Goal: Communication & Community: Ask a question

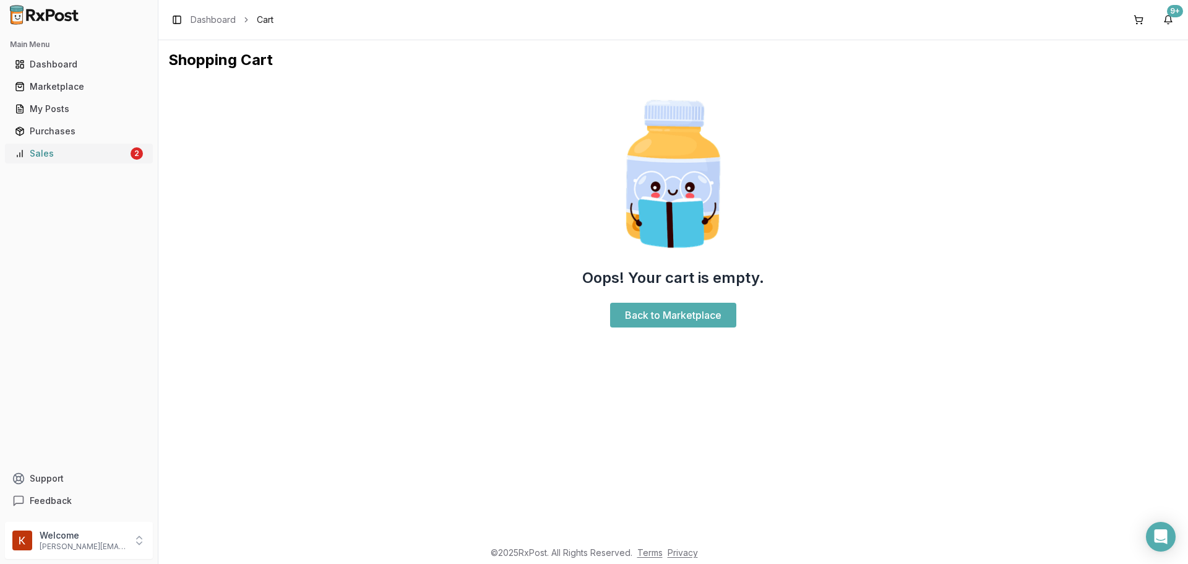
click at [71, 163] on link "Sales 2" at bounding box center [79, 153] width 138 height 22
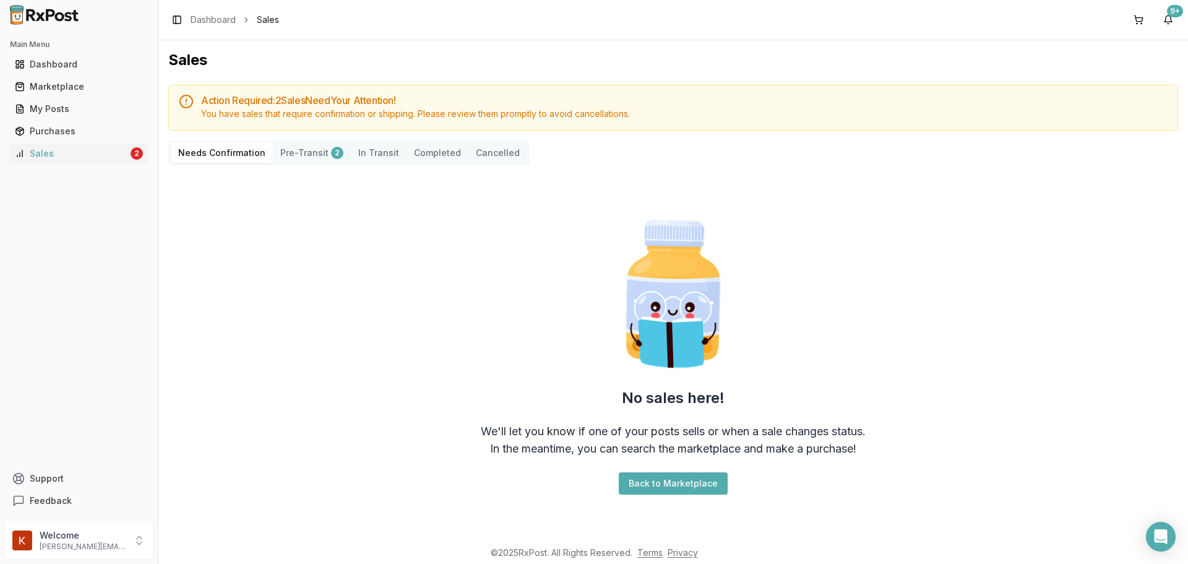
click at [303, 151] on button "Pre-Transit 2" at bounding box center [312, 153] width 78 height 20
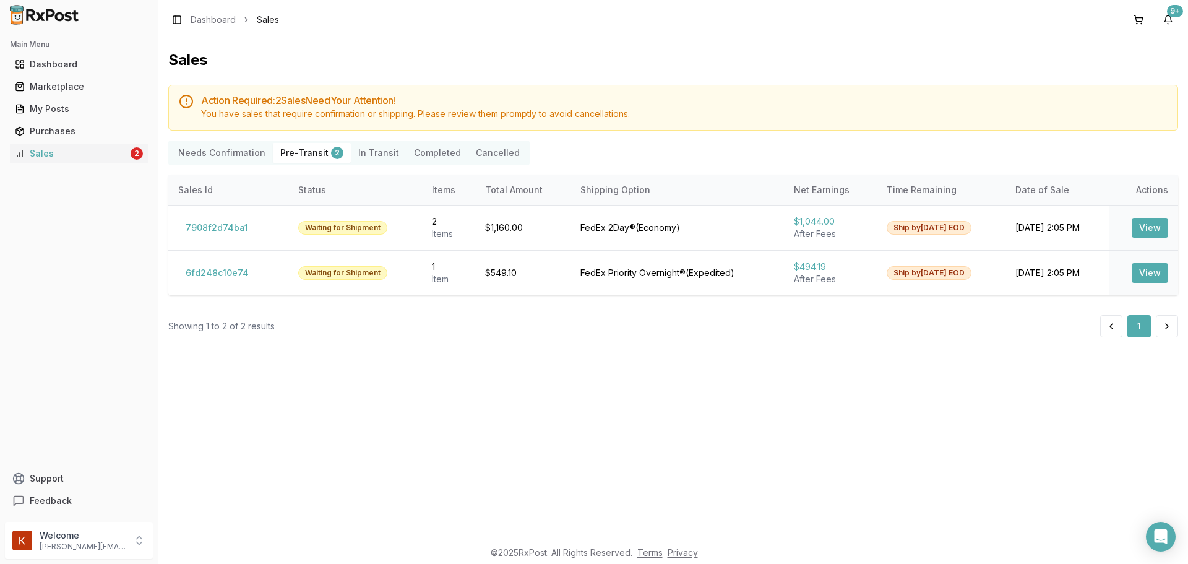
click at [230, 161] on Confirmation "Needs Confirmation" at bounding box center [222, 153] width 102 height 20
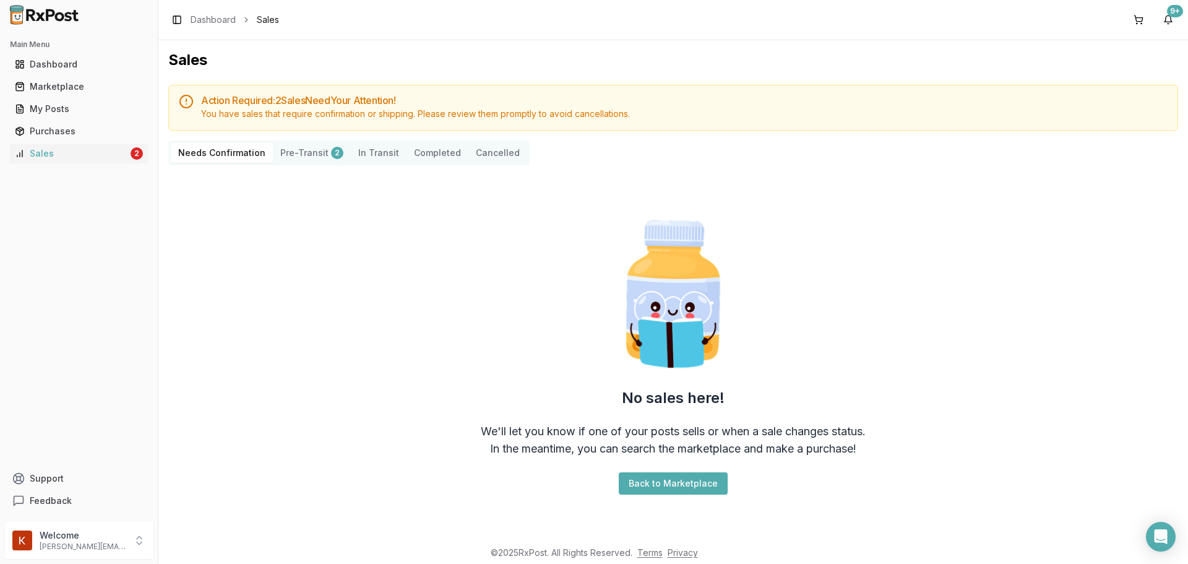
click at [288, 146] on button "Pre-Transit 2" at bounding box center [312, 153] width 78 height 20
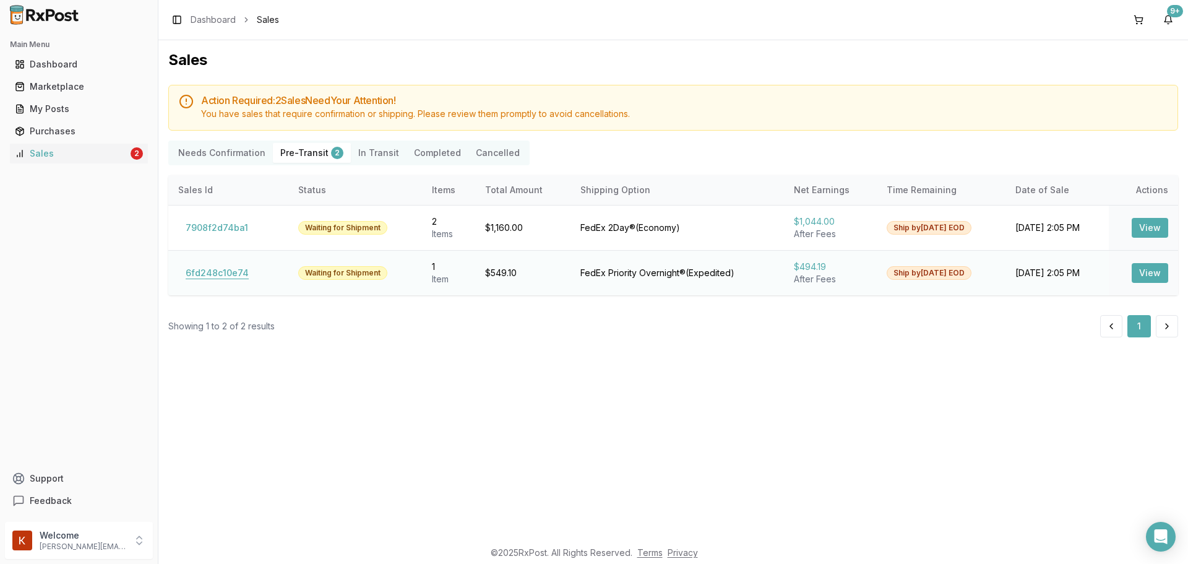
click at [229, 282] on button "6fd248c10e74" at bounding box center [217, 273] width 78 height 20
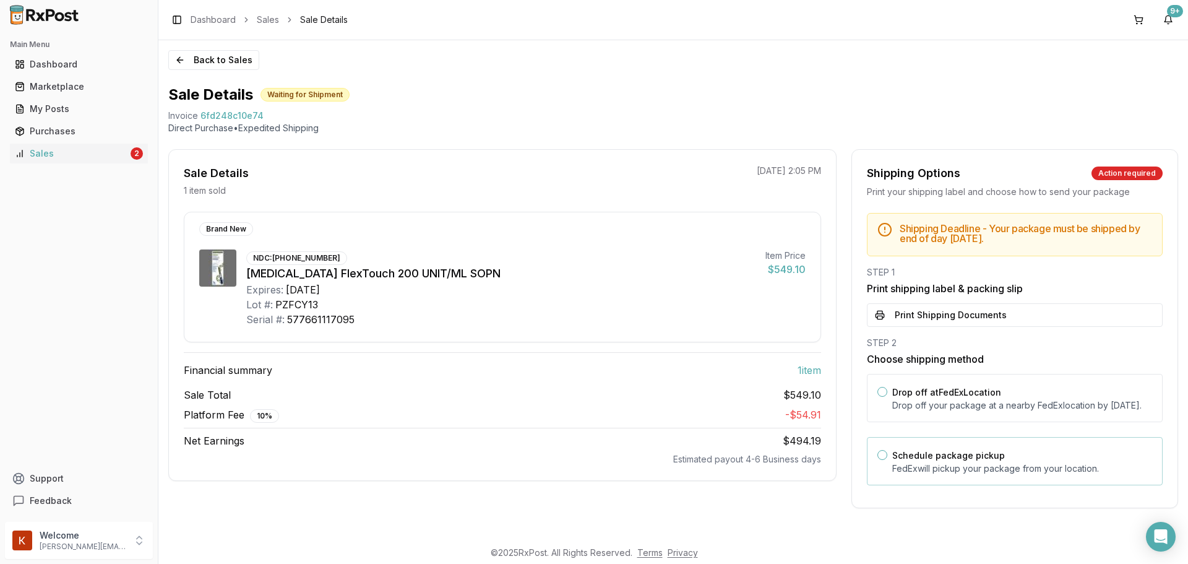
click at [957, 475] on p "FedEx will pickup your package from your location." at bounding box center [1022, 468] width 260 height 12
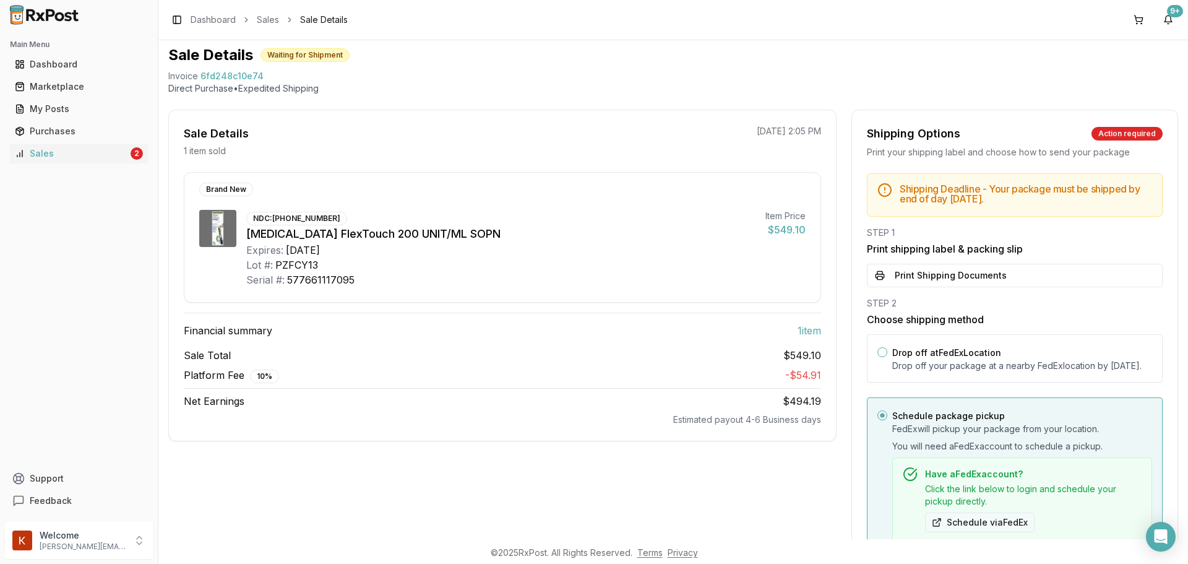
scroll to position [124, 0]
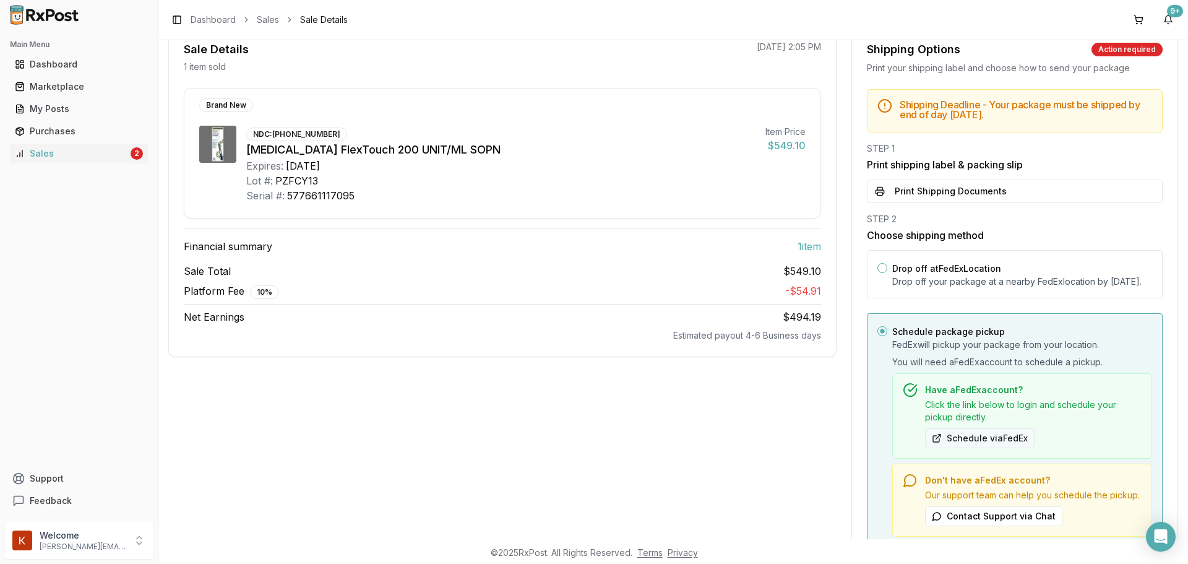
click at [955, 447] on button "Schedule via FedEx" at bounding box center [980, 438] width 110 height 20
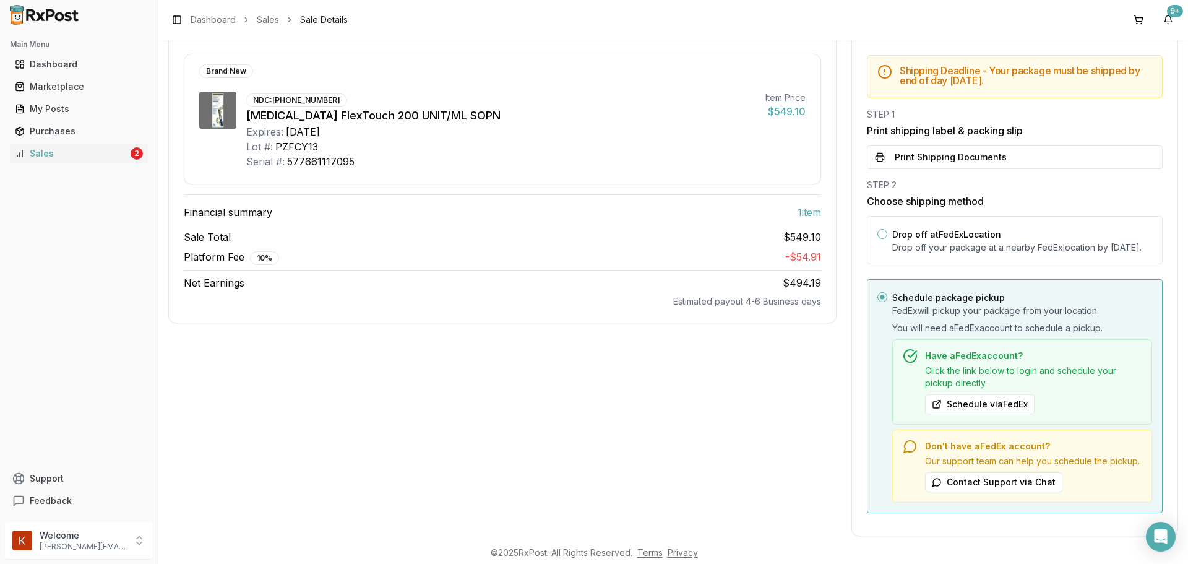
scroll to position [187, 0]
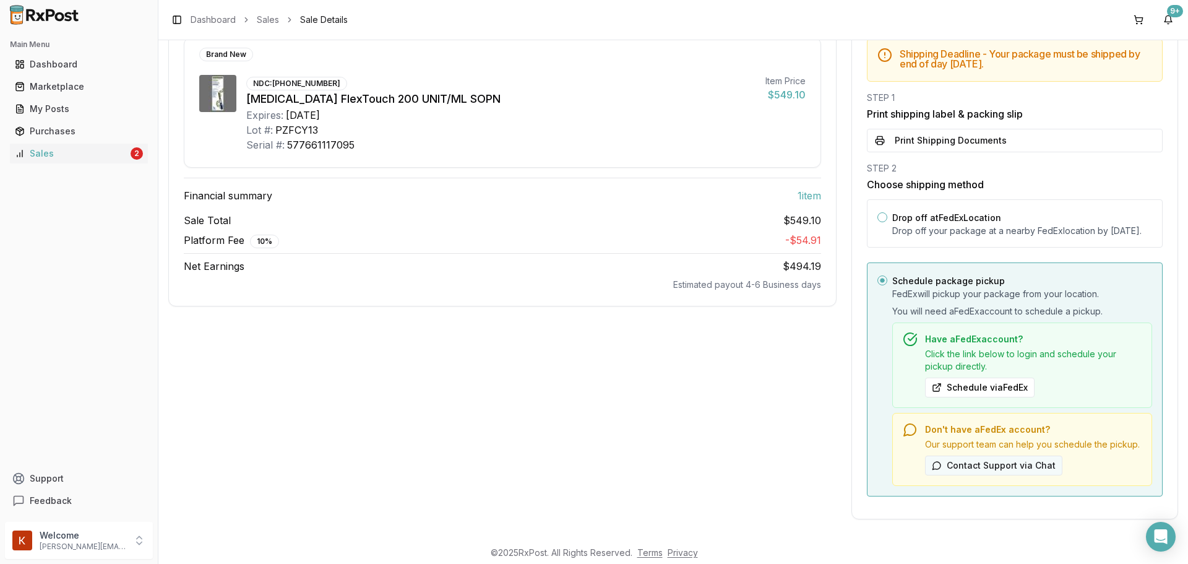
click at [1016, 472] on button "Contact Support via Chat" at bounding box center [993, 466] width 137 height 20
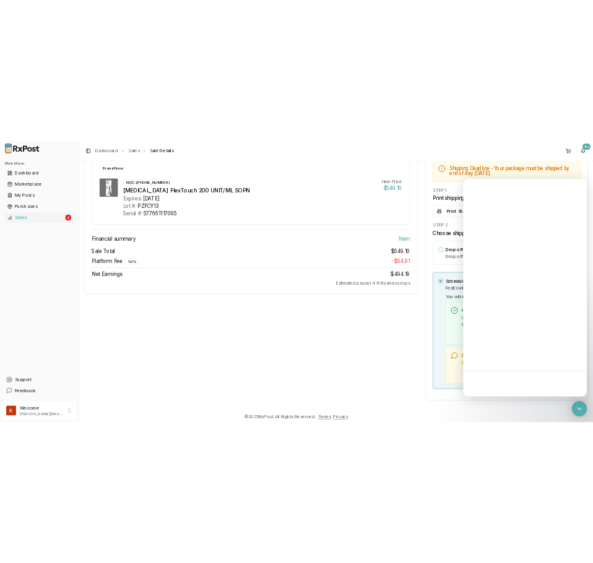
scroll to position [0, 0]
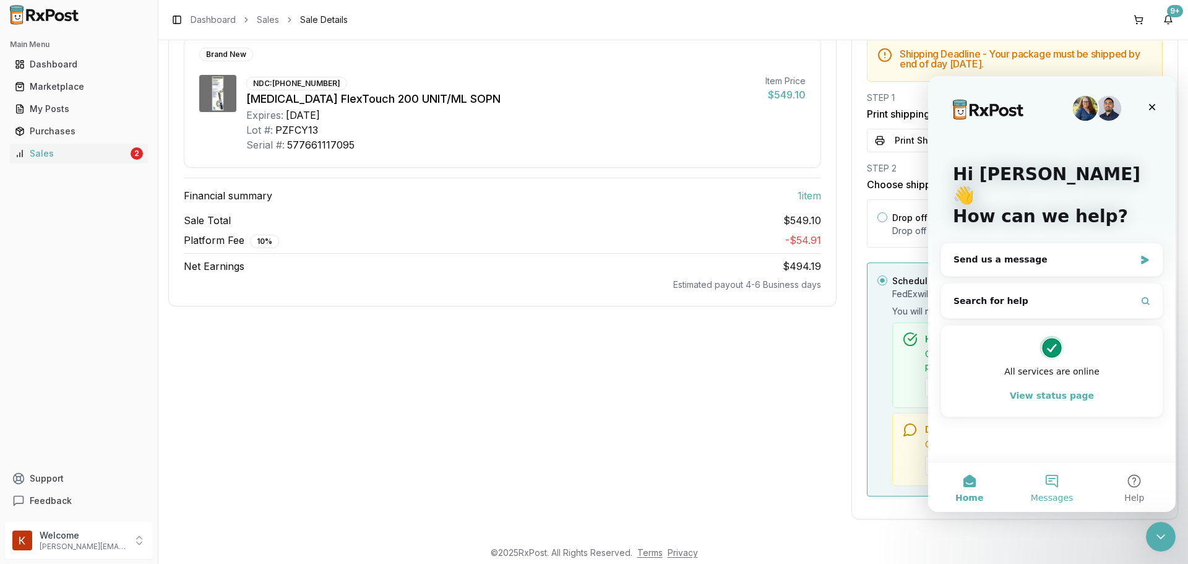
click at [1050, 480] on button "Messages" at bounding box center [1052, 487] width 82 height 50
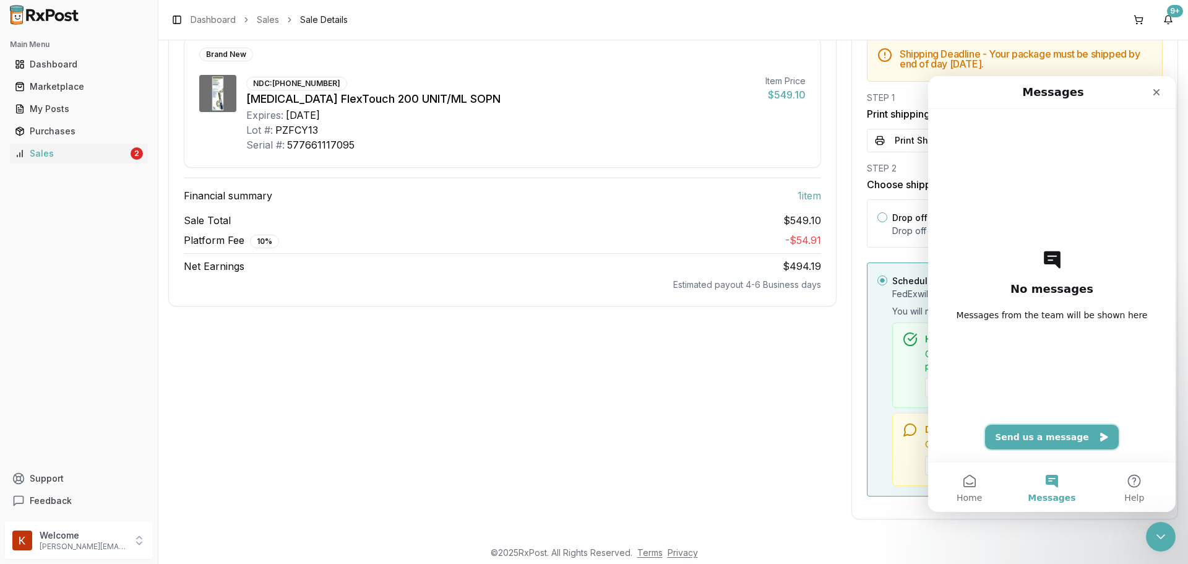
click at [1064, 439] on button "Send us a message" at bounding box center [1052, 437] width 134 height 25
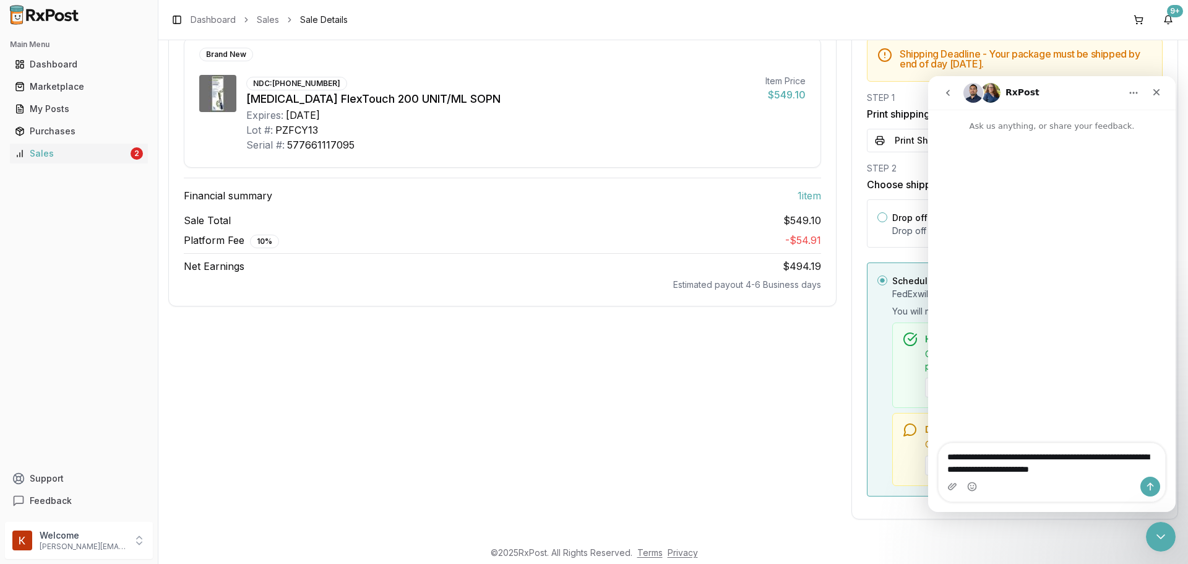
type textarea "**********"
click at [1144, 487] on button "Send a message…" at bounding box center [1151, 487] width 20 height 20
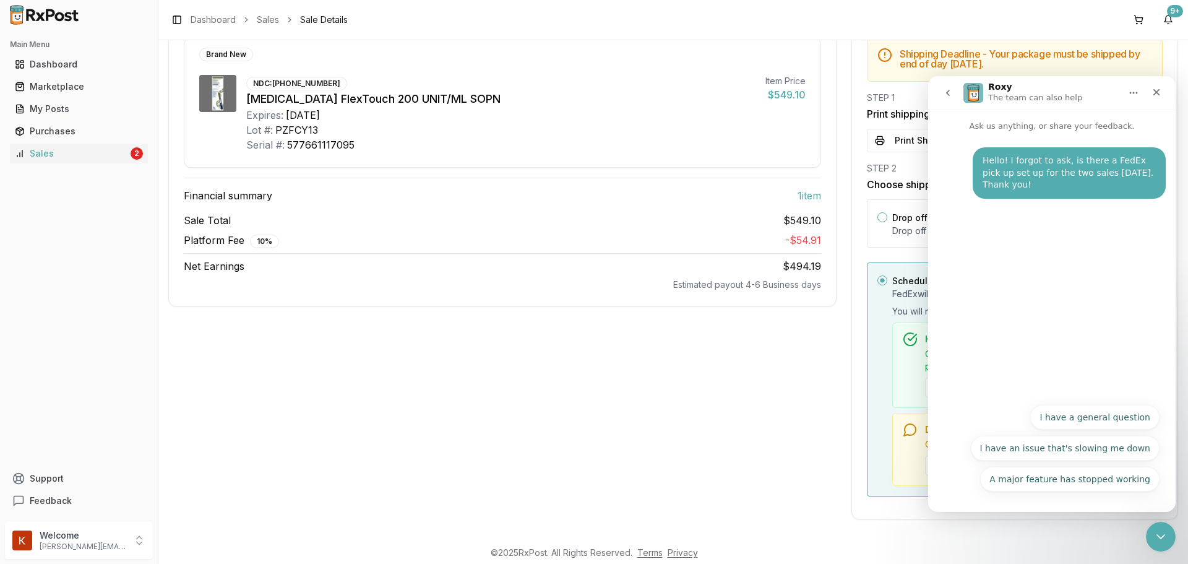
click at [1110, 178] on div "Hello! I forgot to ask, is there a FedEx pick up set up for the two sales [DATE…" at bounding box center [1069, 173] width 173 height 37
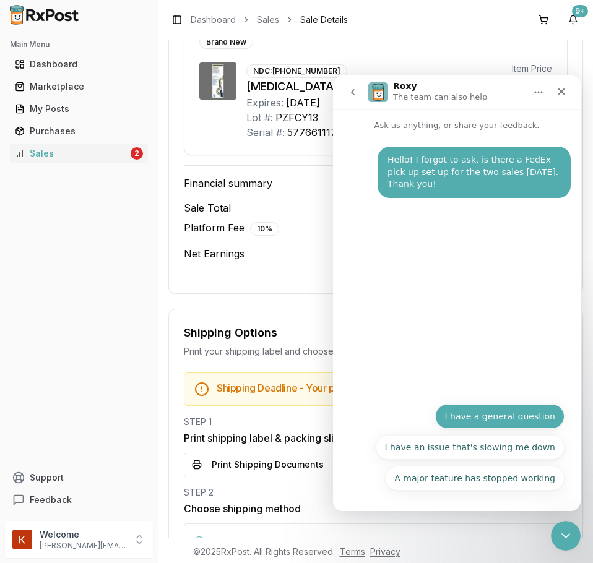
click at [555, 412] on button "I have a general question" at bounding box center [499, 416] width 129 height 25
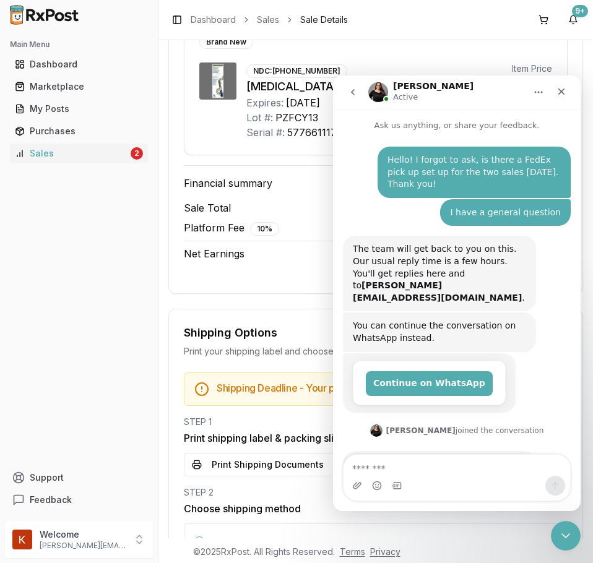
scroll to position [37, 0]
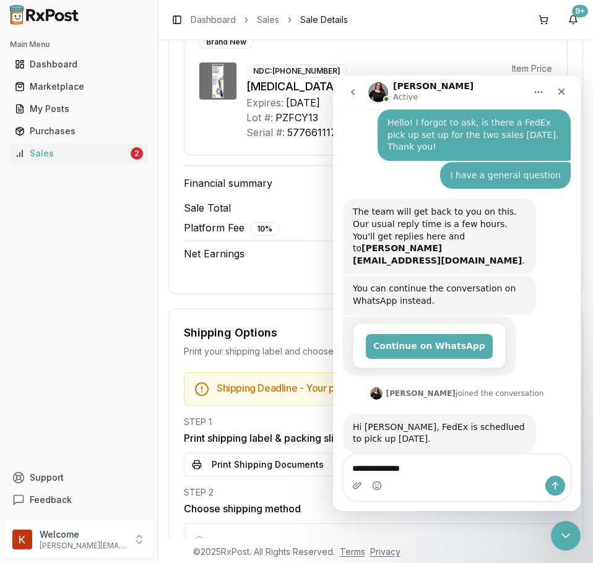
type textarea "**********"
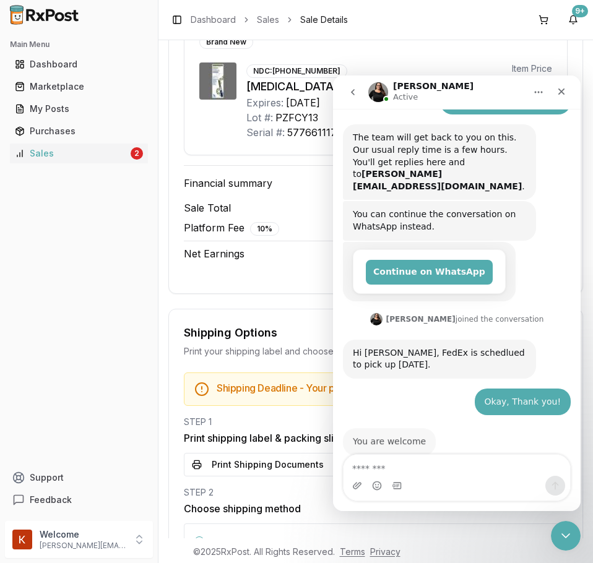
scroll to position [111, 0]
